Goal: Task Accomplishment & Management: Manage account settings

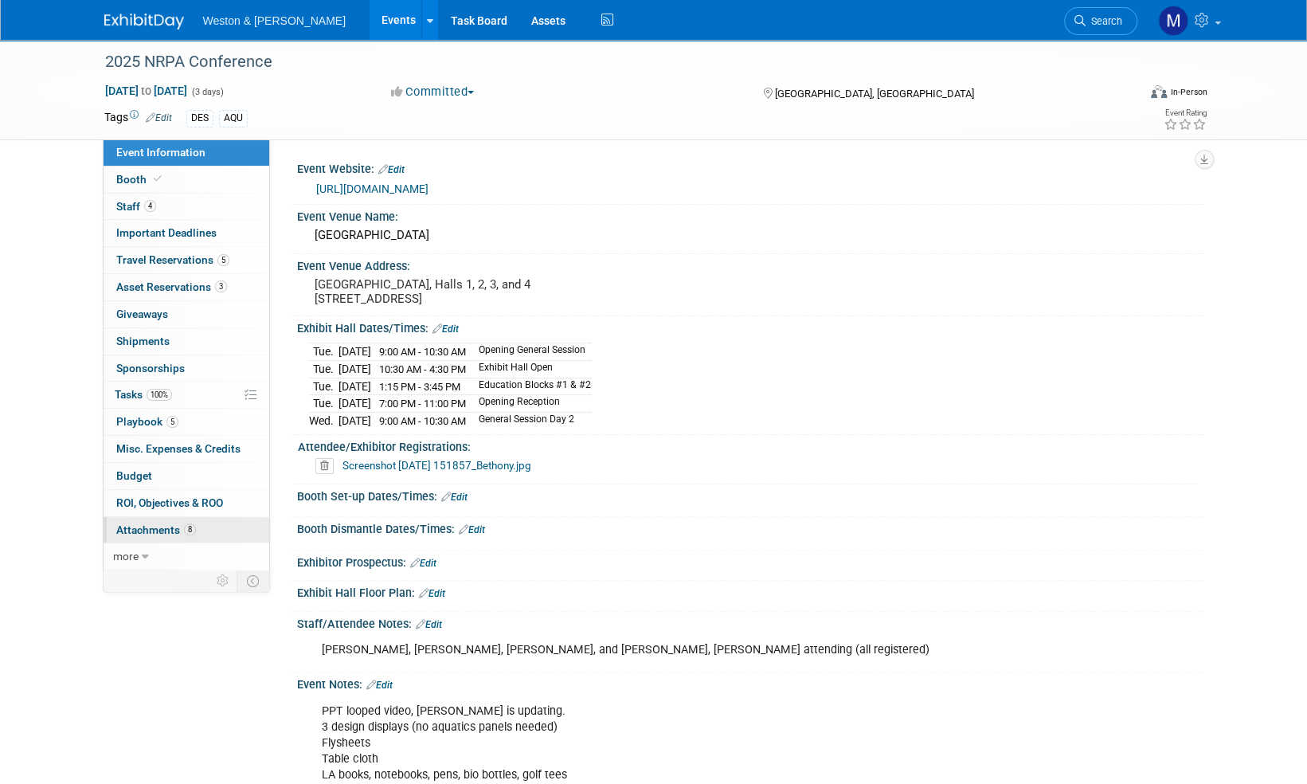
click at [138, 529] on span "Attachments 8" at bounding box center [156, 529] width 80 height 13
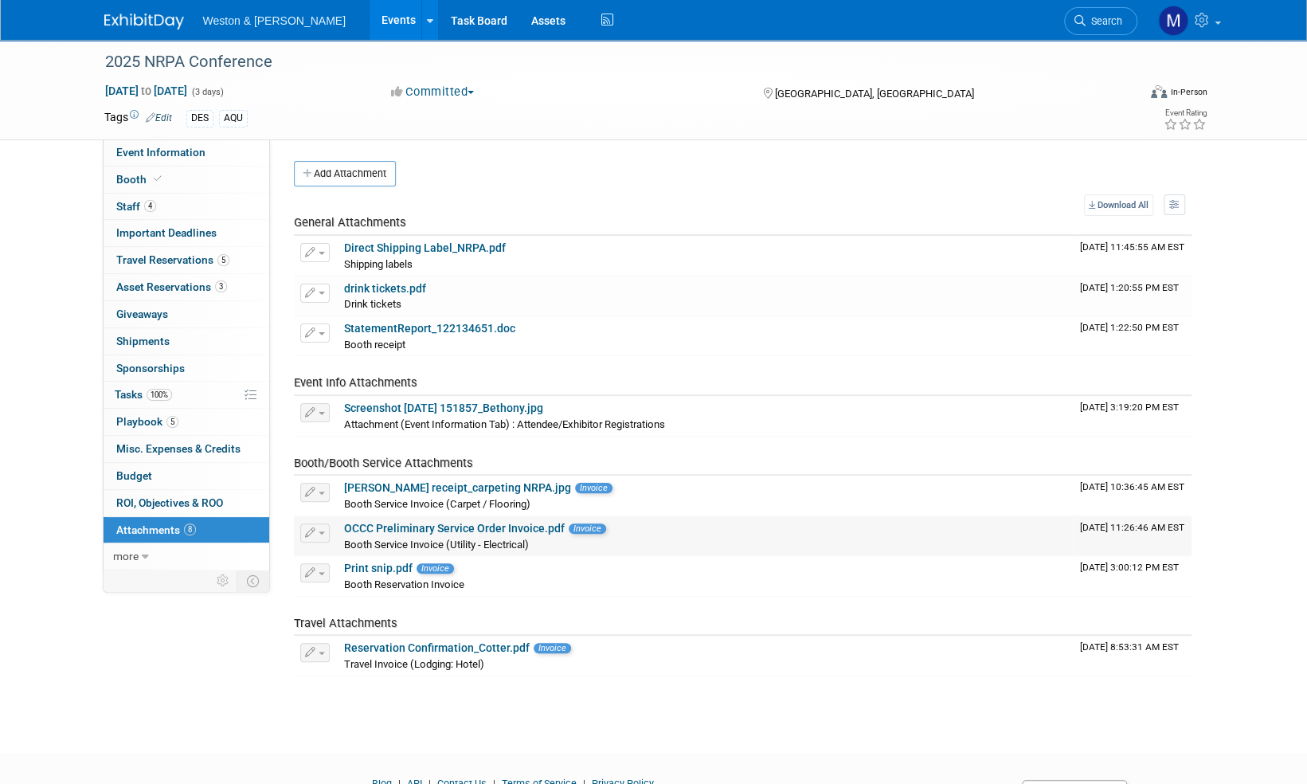
click at [462, 527] on link "OCCC Preliminary Service Order Invoice.pdf" at bounding box center [454, 528] width 221 height 13
click at [470, 248] on link "Direct Shipping Label_NRPA.pdf" at bounding box center [425, 247] width 162 height 13
click at [125, 19] on img at bounding box center [144, 22] width 80 height 16
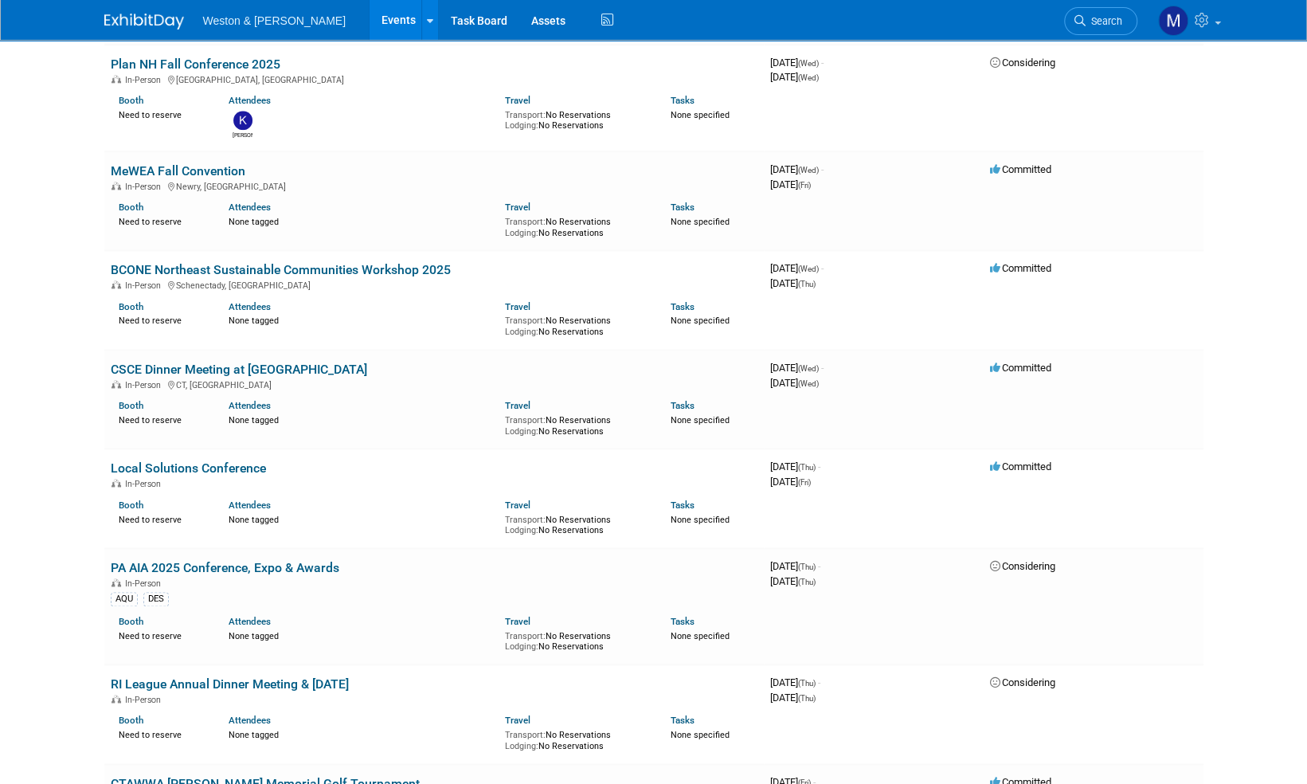
scroll to position [1195, 0]
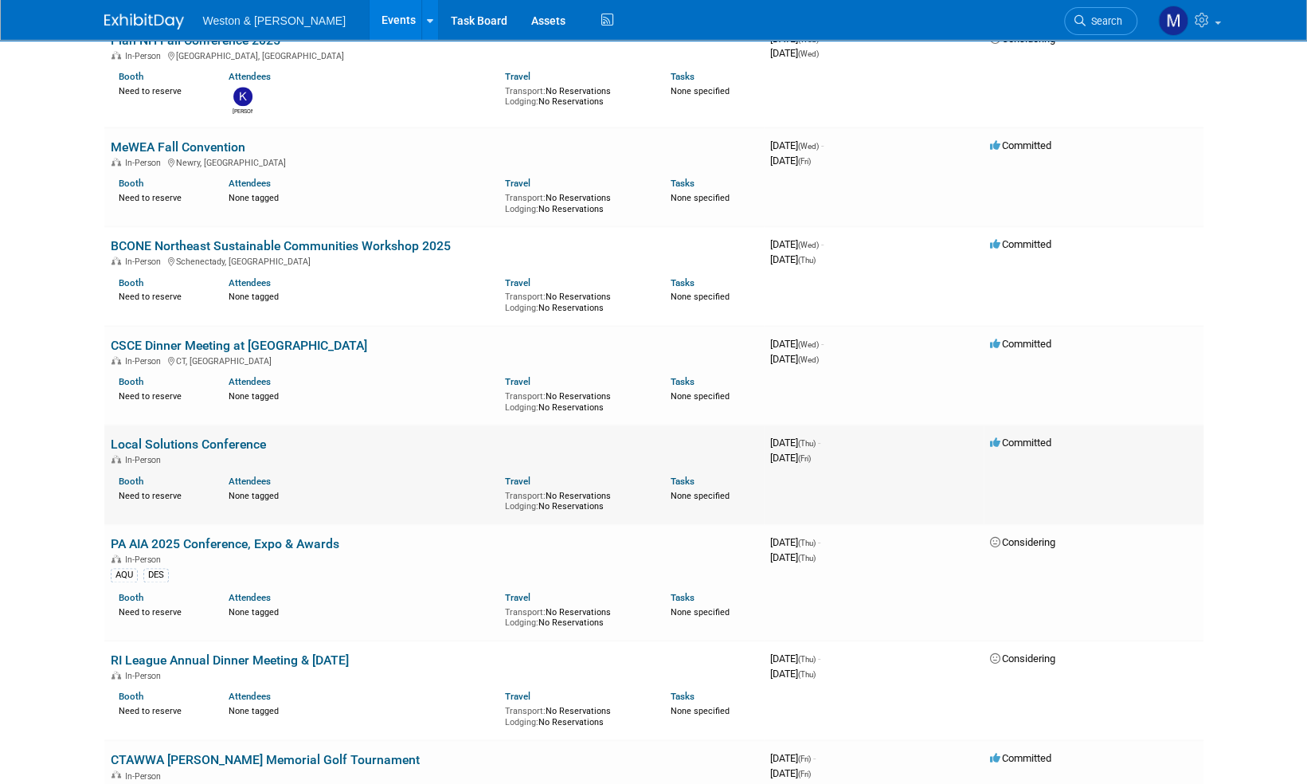
click at [205, 441] on link "Local Solutions Conference" at bounding box center [188, 444] width 155 height 15
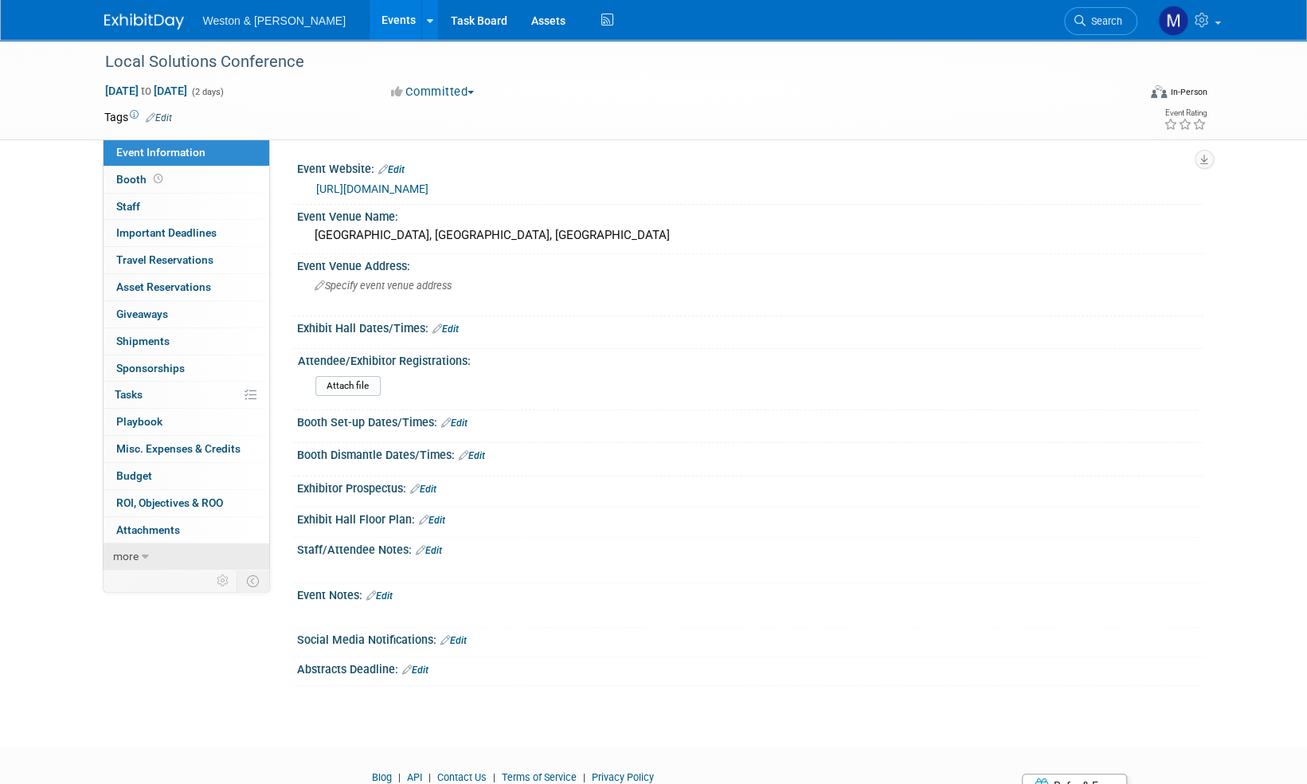
click at [127, 556] on span "more" at bounding box center [125, 556] width 25 height 13
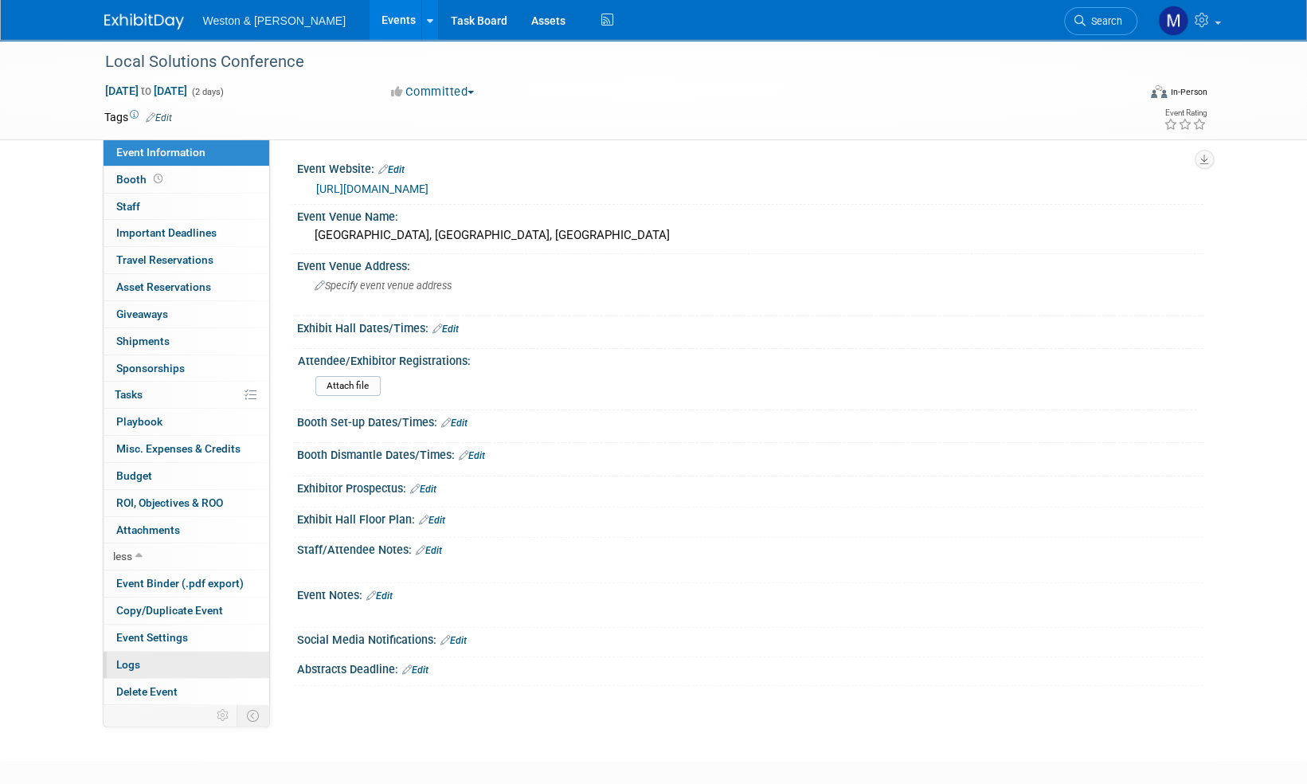
click at [135, 664] on span "Logs" at bounding box center [128, 664] width 24 height 13
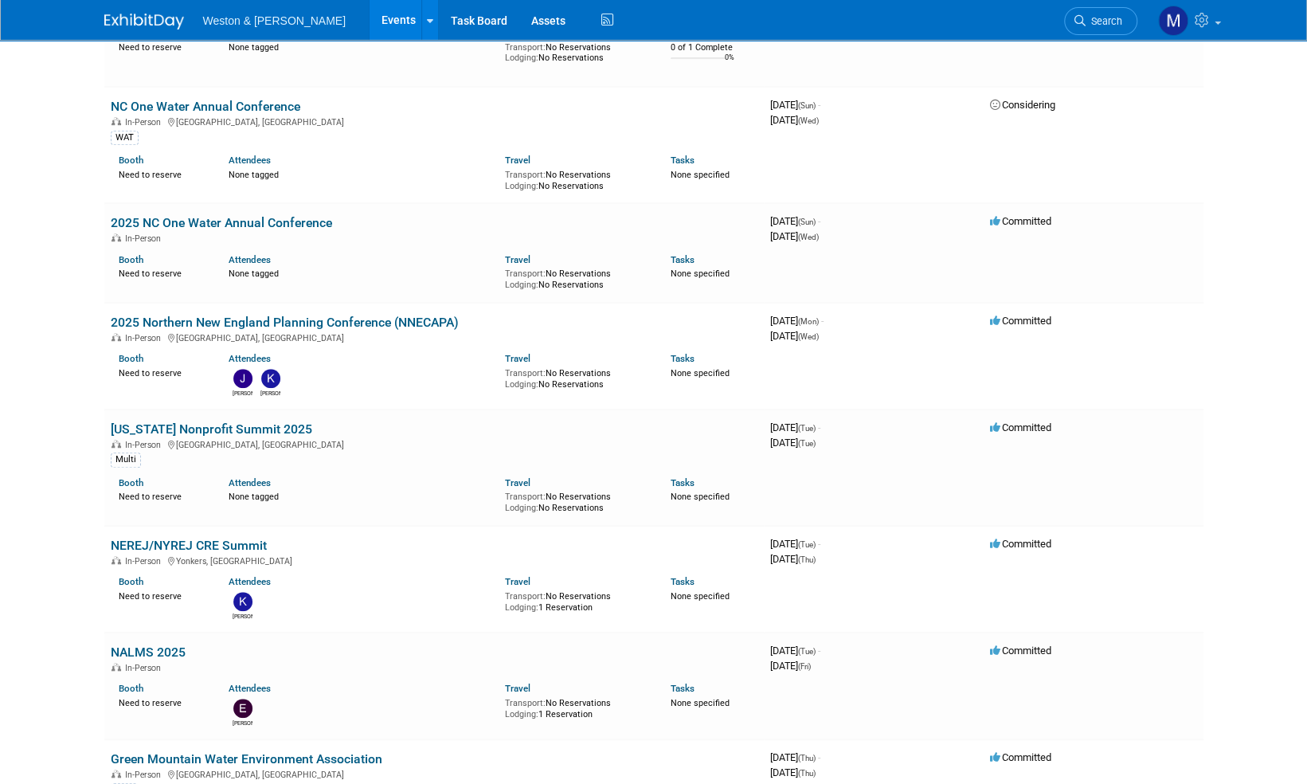
scroll to position [4541, 0]
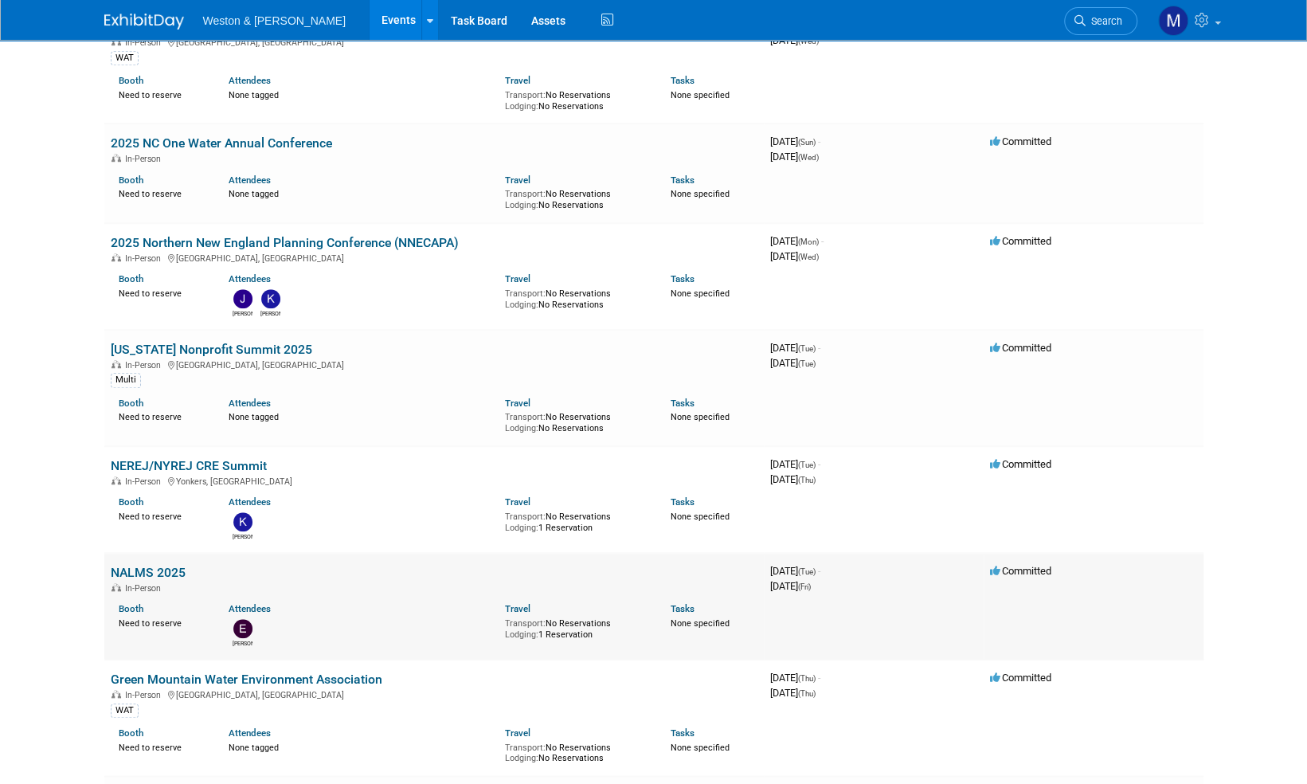
click at [151, 565] on link "NALMS 2025" at bounding box center [148, 572] width 75 height 15
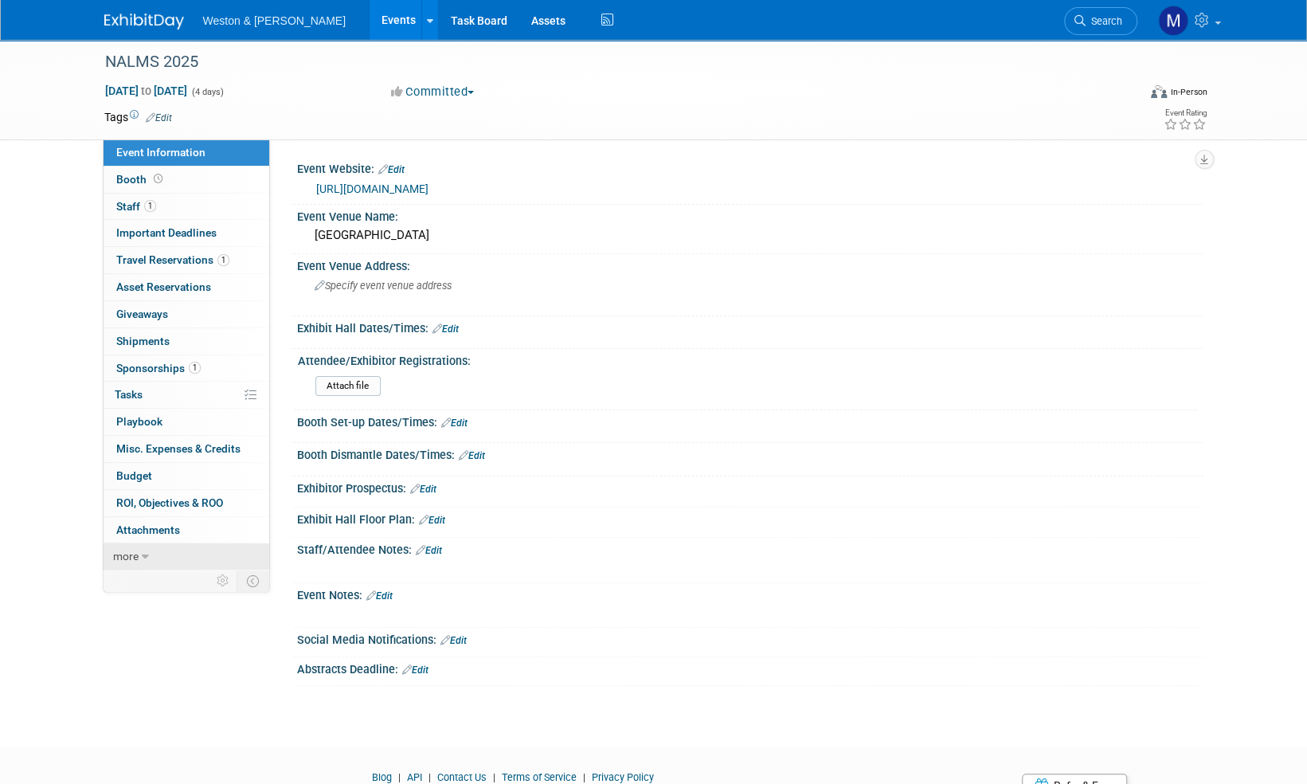
click at [131, 556] on span "more" at bounding box center [125, 556] width 25 height 13
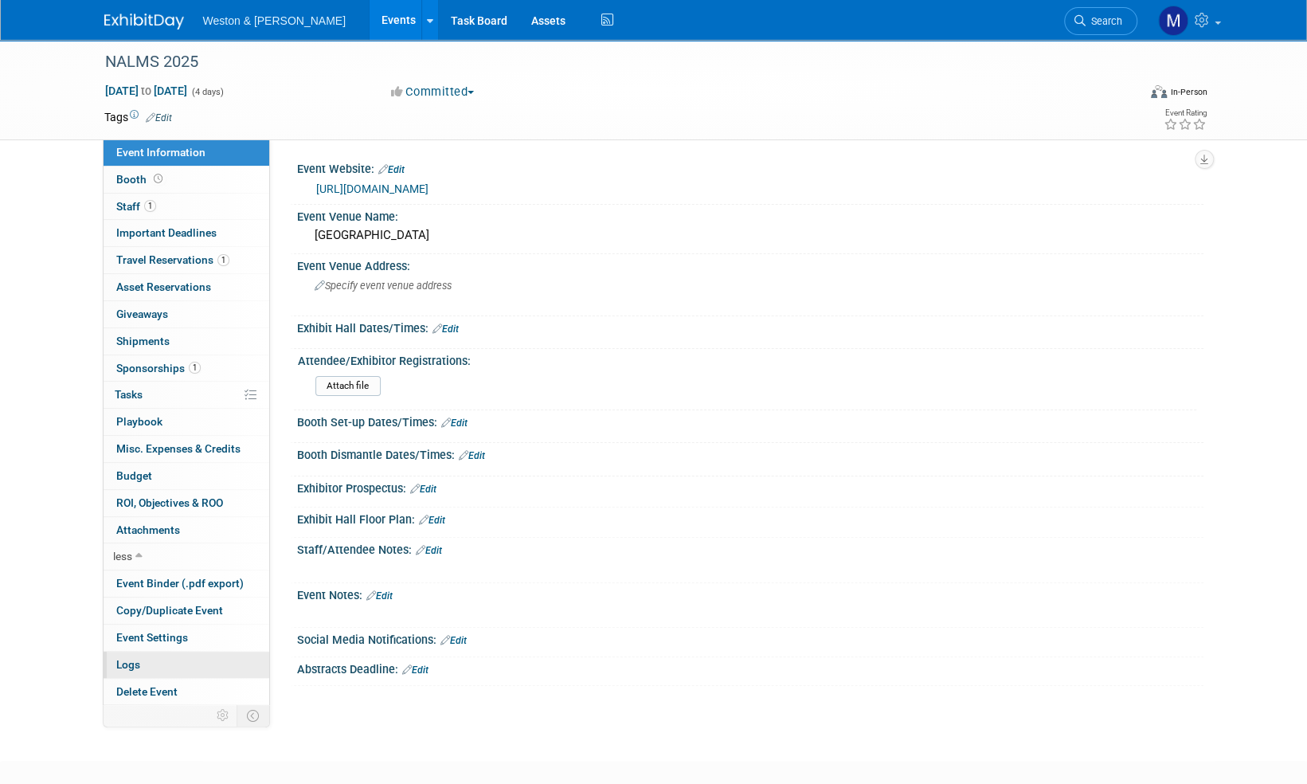
click at [131, 660] on span "Logs" at bounding box center [128, 664] width 24 height 13
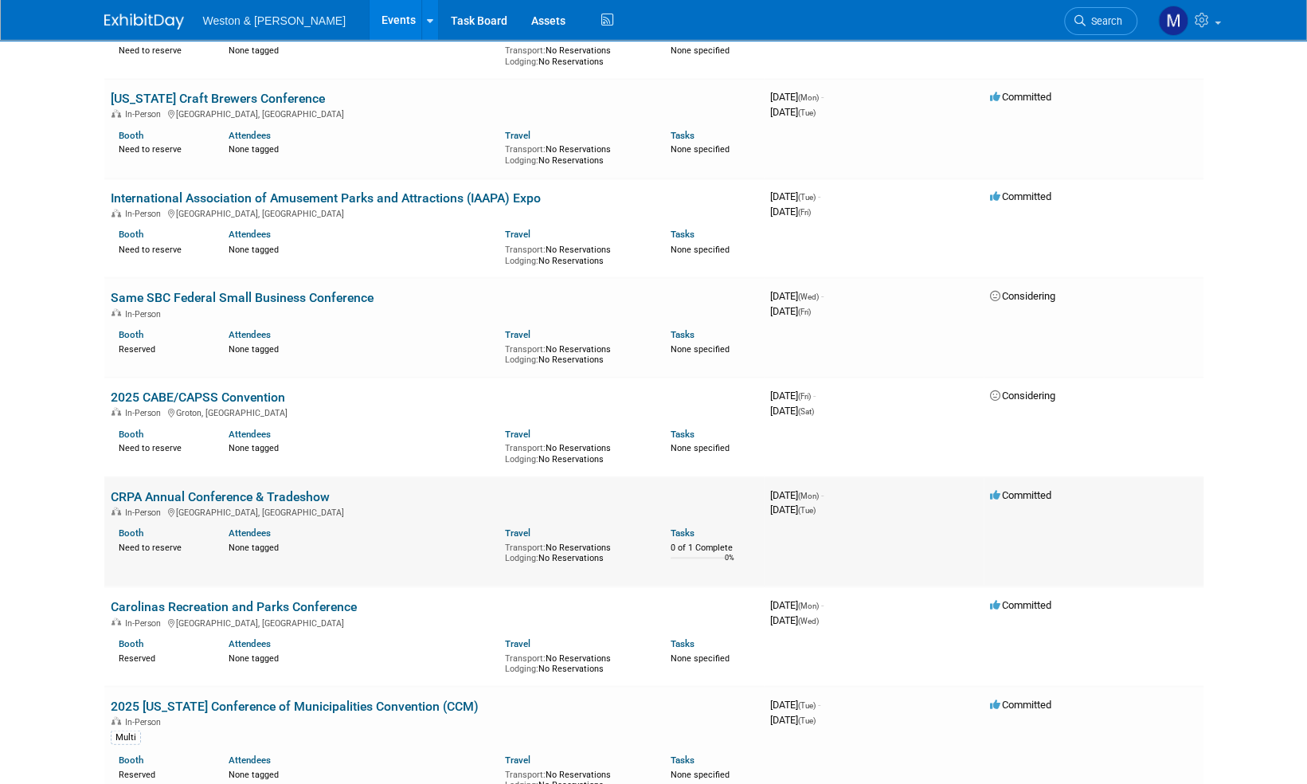
scroll to position [5656, 0]
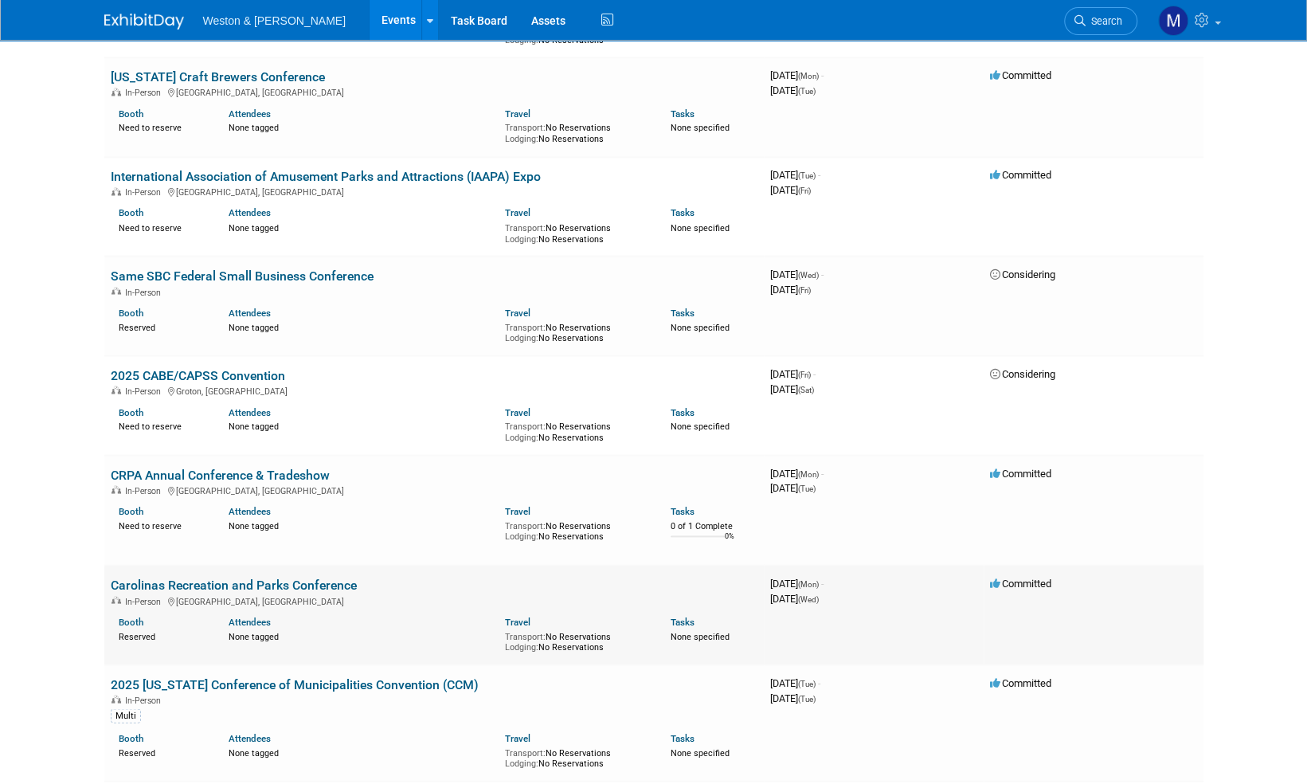
click at [249, 577] on link "Carolinas Recreation and Parks Conference" at bounding box center [234, 584] width 246 height 15
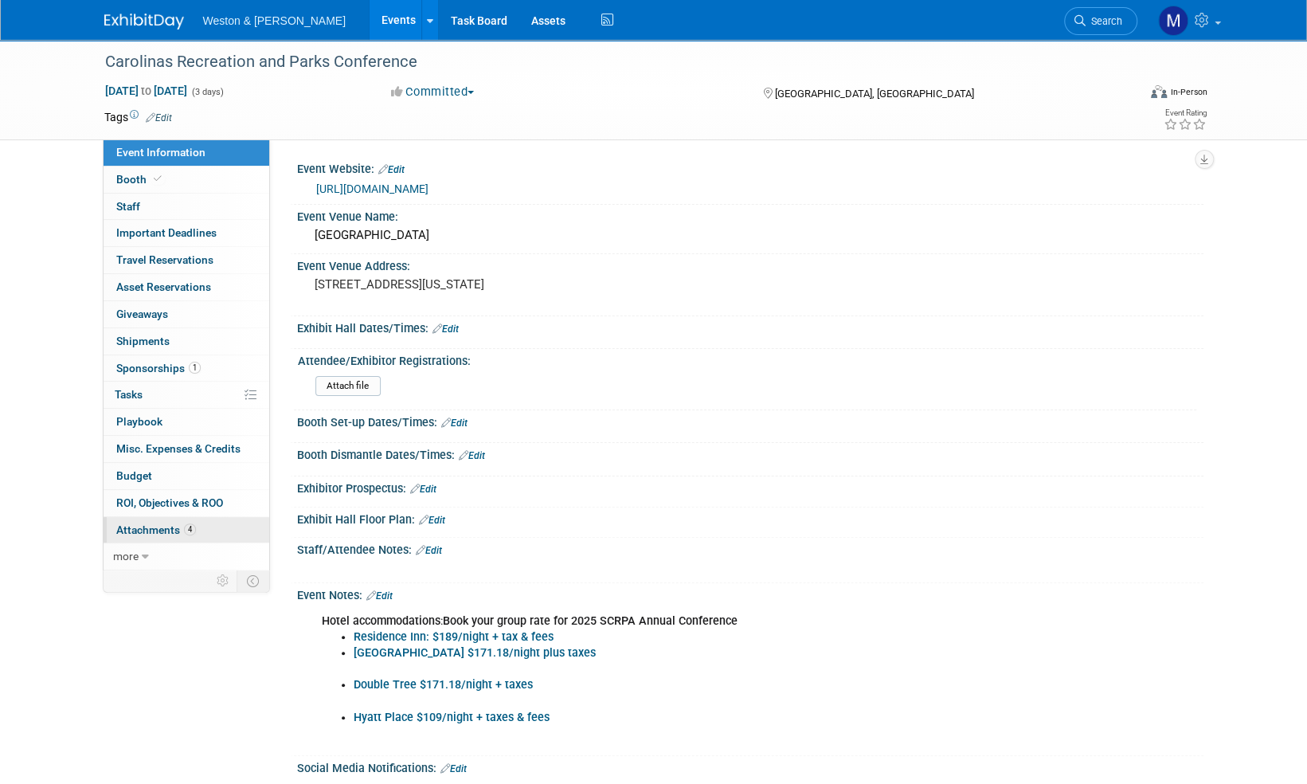
click at [158, 523] on span "Attachments 4" at bounding box center [156, 529] width 80 height 13
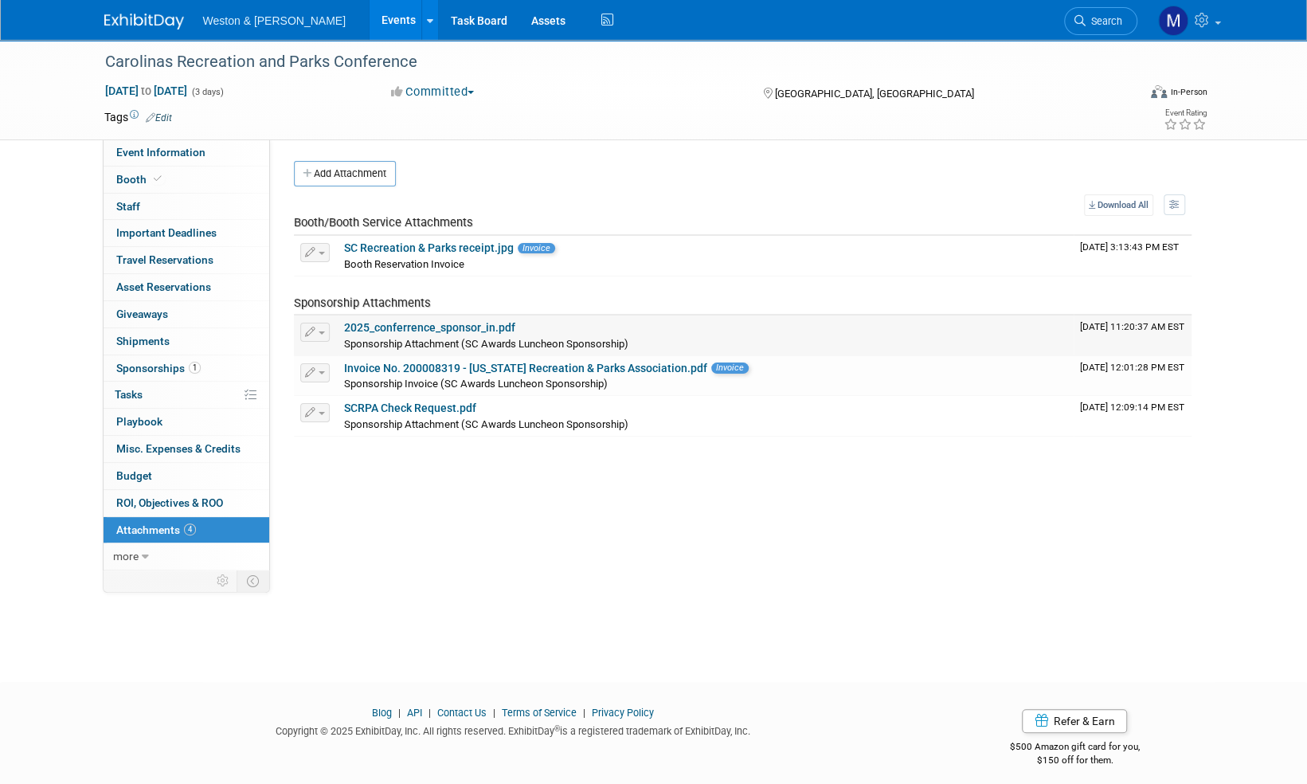
click at [435, 325] on link "2025_conferrence_sponsor_in.pdf" at bounding box center [429, 327] width 171 height 13
click at [159, 151] on span "Event Information" at bounding box center [160, 152] width 89 height 13
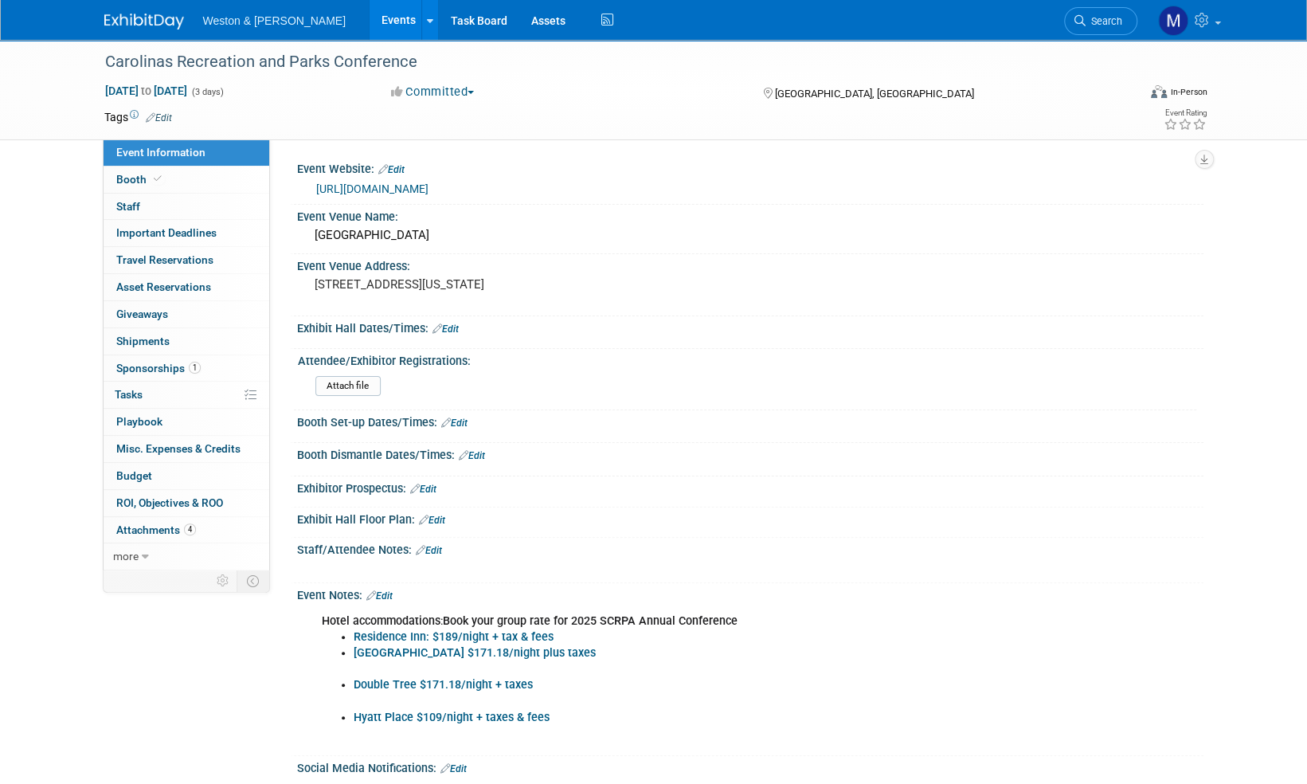
click at [437, 550] on link "Edit" at bounding box center [429, 550] width 26 height 11
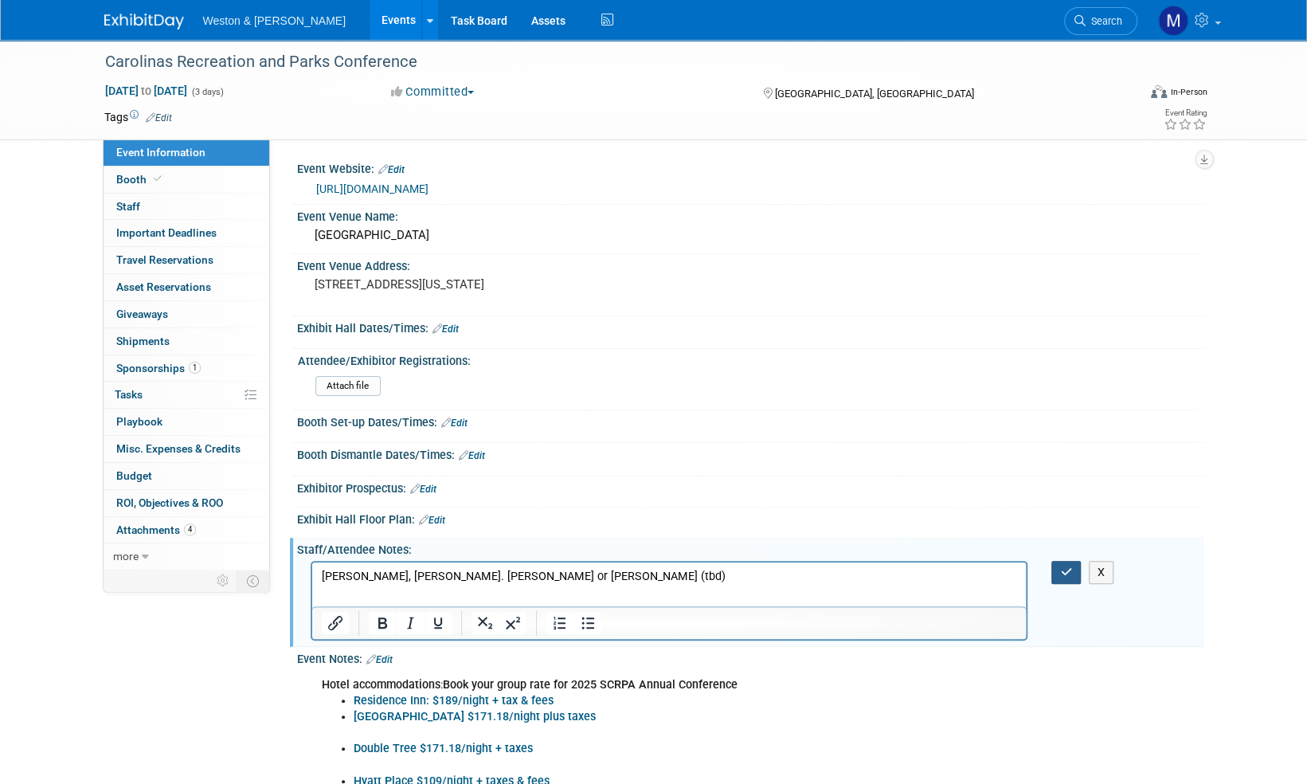
click at [1070, 566] on icon "button" at bounding box center [1066, 571] width 12 height 11
